Goal: Register for event/course

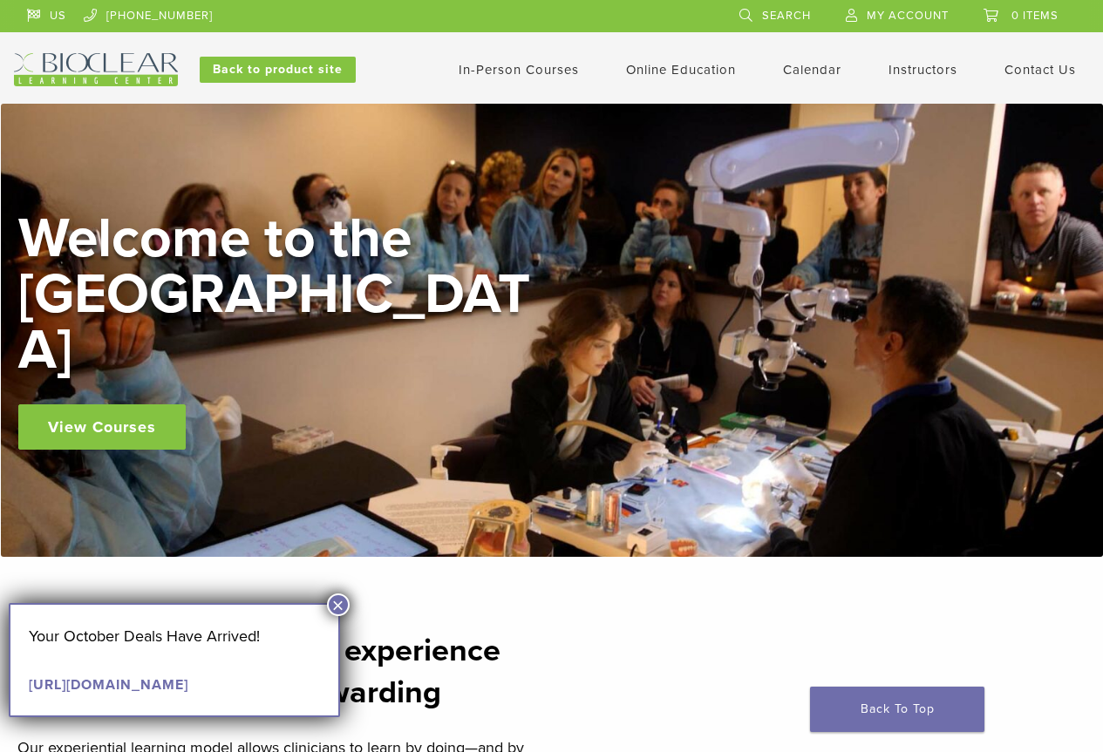
click at [550, 65] on link "In-Person Courses" at bounding box center [519, 70] width 120 height 16
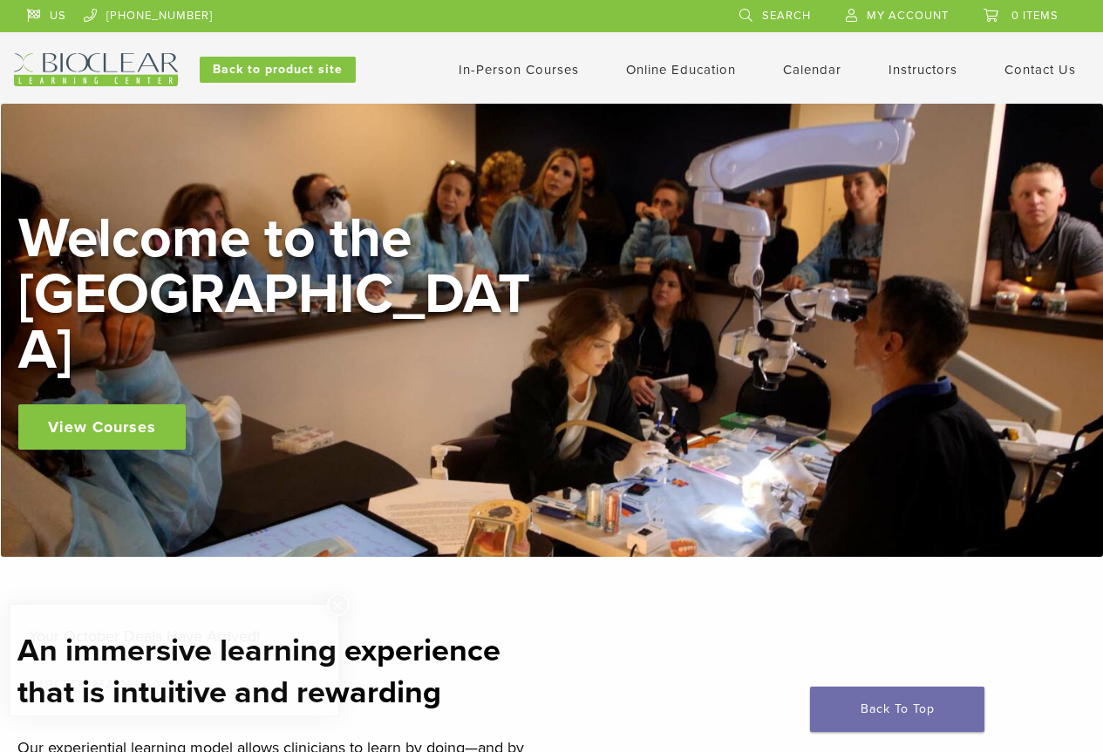
scroll to position [104, 0]
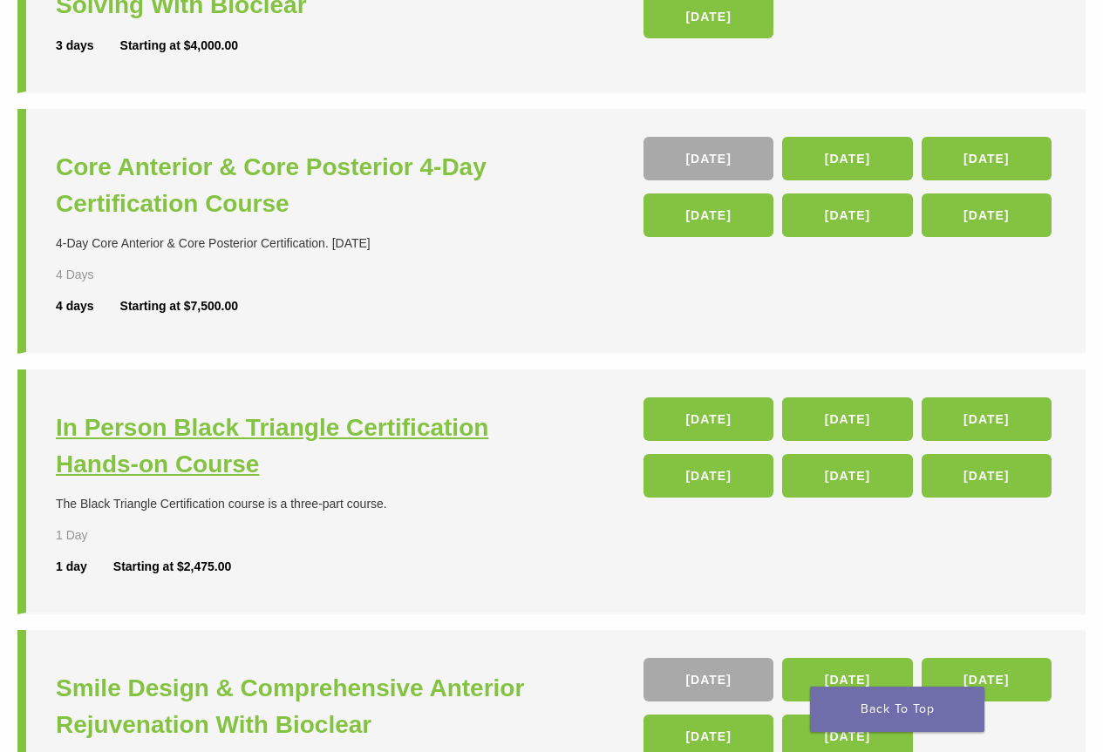
scroll to position [262, 0]
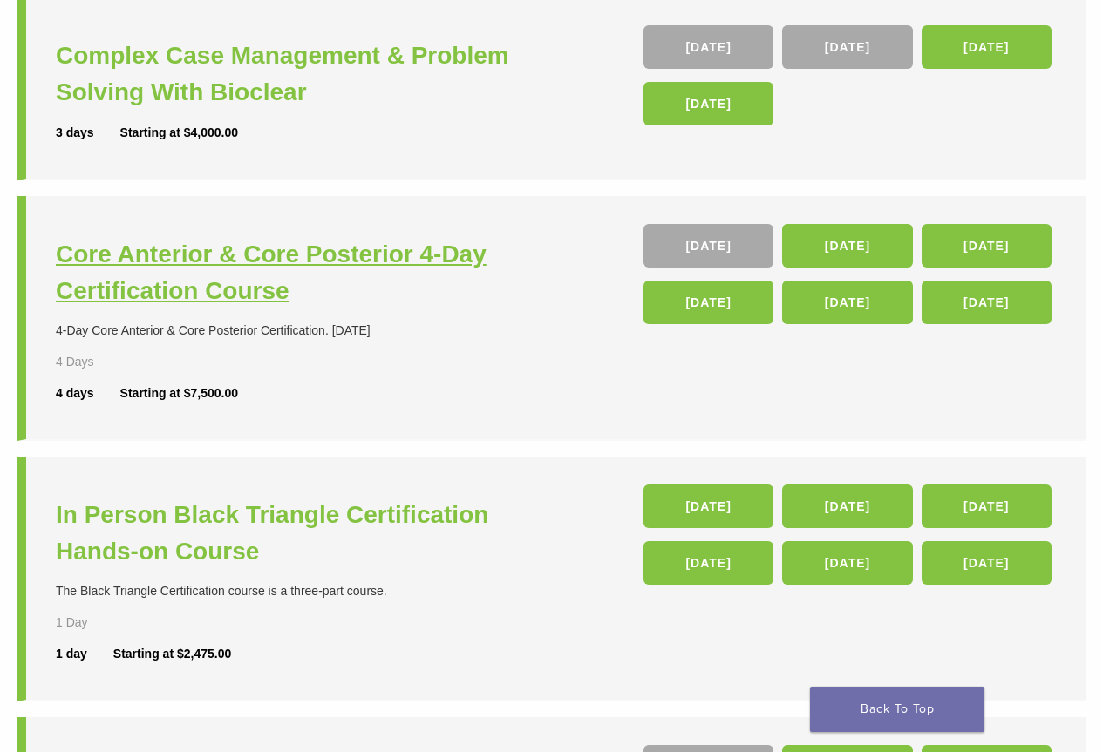
click at [388, 257] on h3 "Core Anterior & Core Posterior 4-Day Certification Course" at bounding box center [306, 272] width 500 height 73
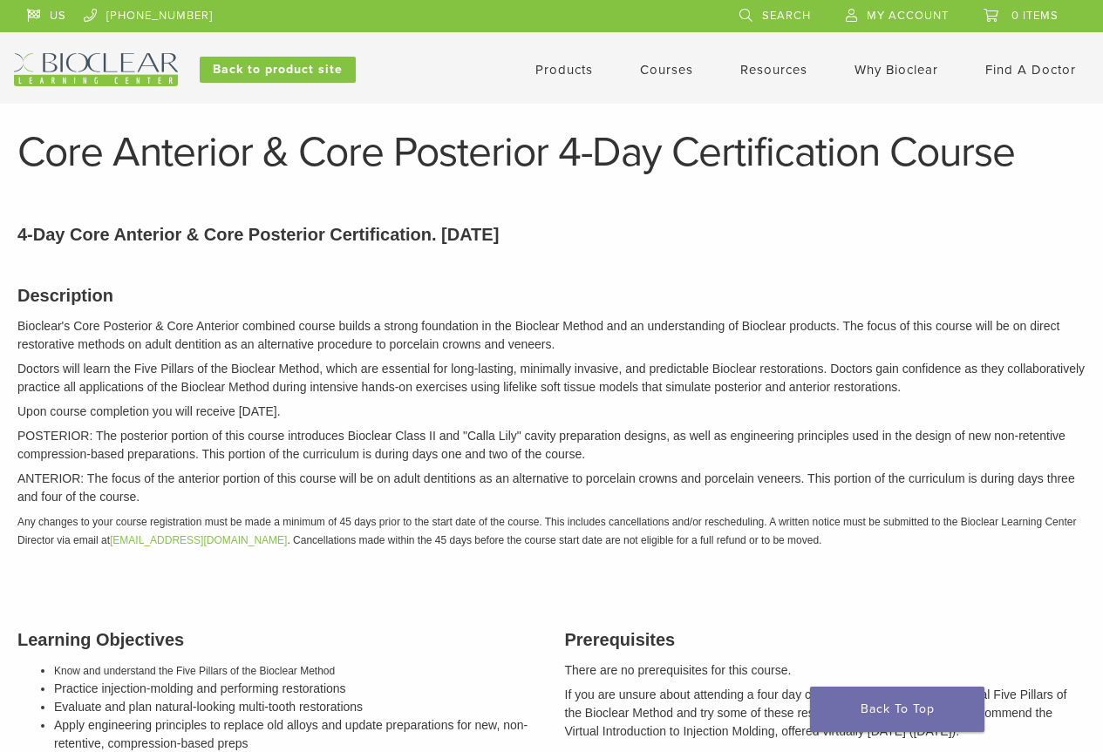
click at [658, 74] on link "Courses" at bounding box center [666, 70] width 53 height 16
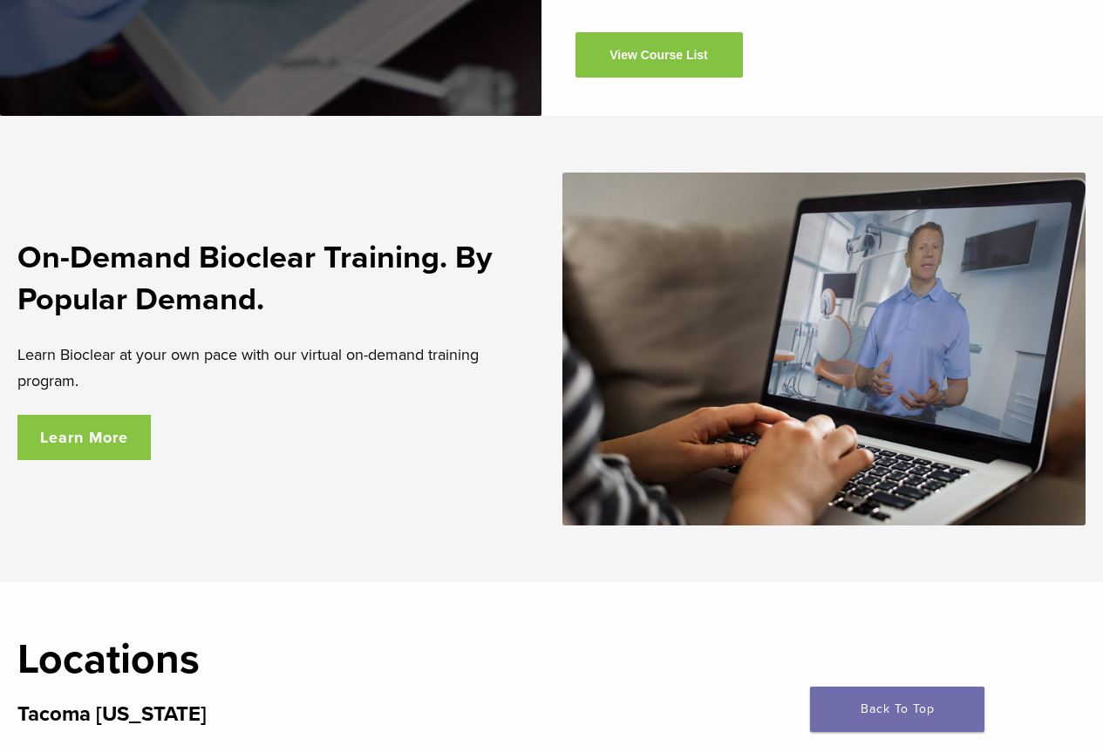
scroll to position [3138, 0]
